Goal: Transaction & Acquisition: Purchase product/service

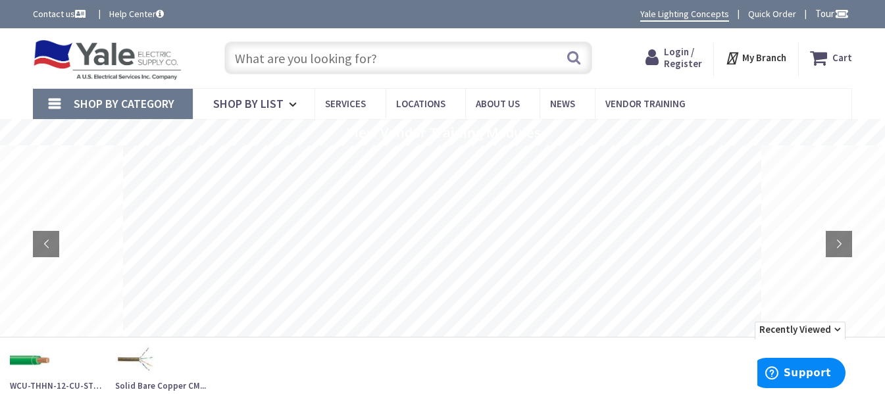
click at [672, 53] on span "Login / Register" at bounding box center [683, 57] width 38 height 24
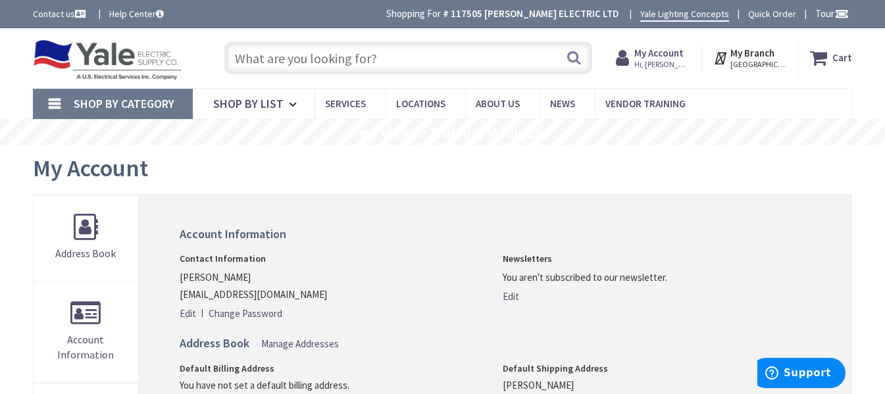
click at [261, 62] on input "text" at bounding box center [408, 57] width 368 height 33
paste input "KT-HBLED105PS-2FB"
type input "KT-HBLED105PS-2FB"
click at [574, 57] on button "Search" at bounding box center [573, 58] width 17 height 30
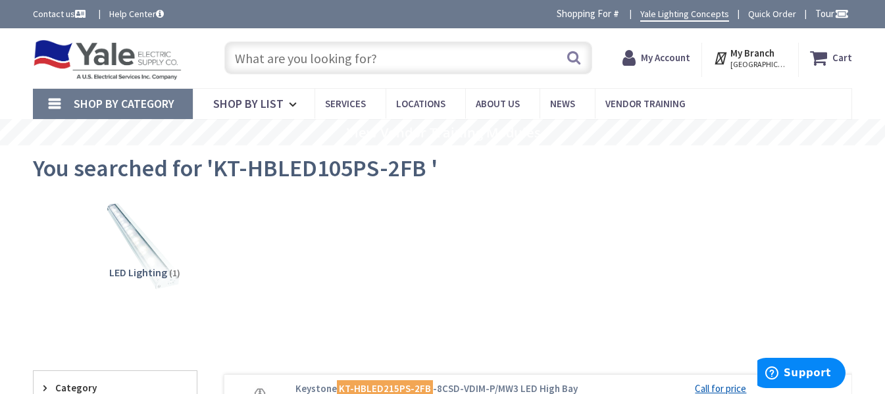
scroll to position [197, 0]
